Goal: Book appointment/travel/reservation

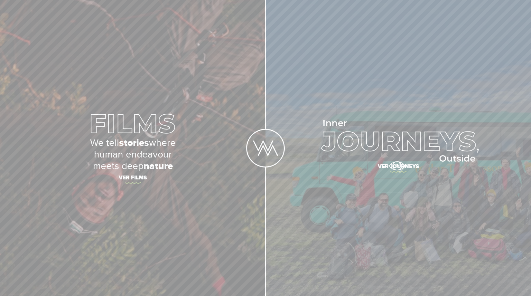
click at [397, 166] on span "Ver journeys" at bounding box center [398, 168] width 225 height 14
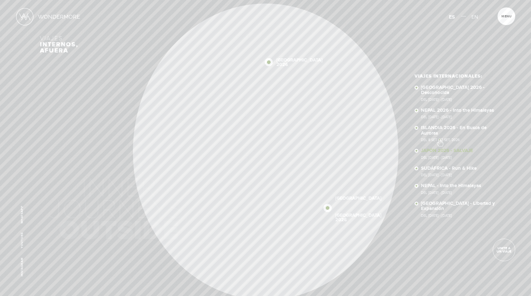
click at [440, 148] on link "JAPÓN 2026 - SALVAJE Del 15 - 28 OCT, 2026" at bounding box center [463, 153] width 84 height 11
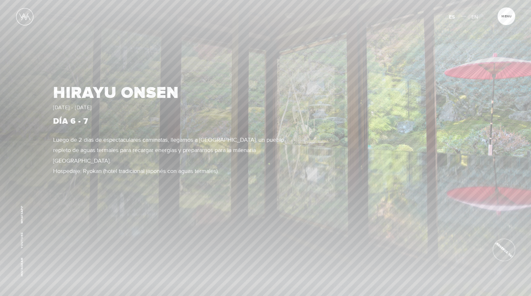
scroll to position [1325, 0]
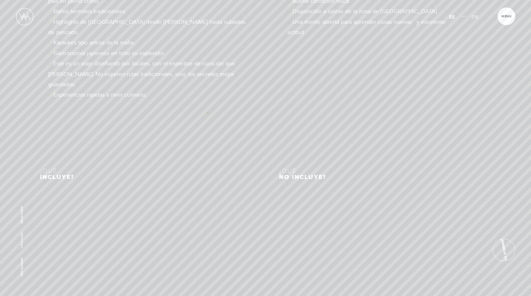
scroll to position [2559, 0]
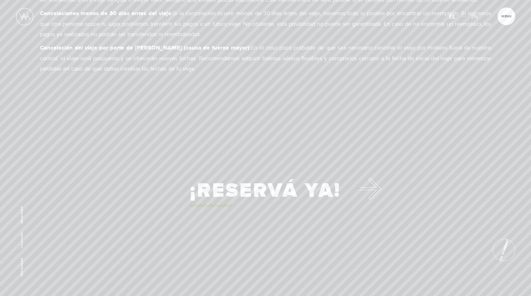
scroll to position [3534, 0]
click at [249, 175] on link "¡Reservá Ya!" at bounding box center [265, 191] width 151 height 33
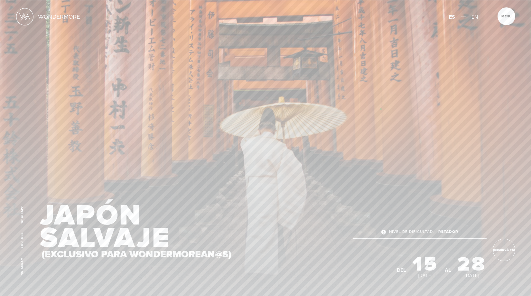
scroll to position [0, 0]
click at [501, 246] on link "¡Reservá Ya!" at bounding box center [504, 250] width 23 height 23
click at [506, 252] on link "¡Reservá Ya!" at bounding box center [504, 250] width 23 height 23
